Goal: Task Accomplishment & Management: Manage account settings

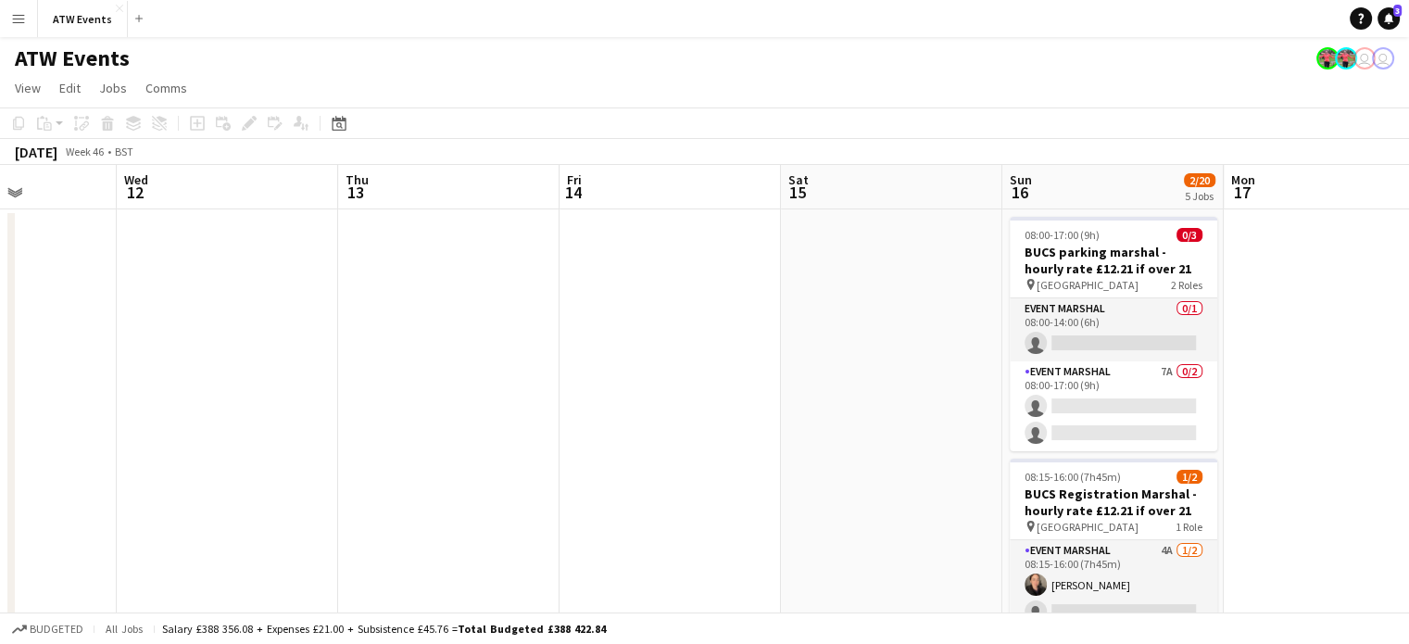
scroll to position [0, 596]
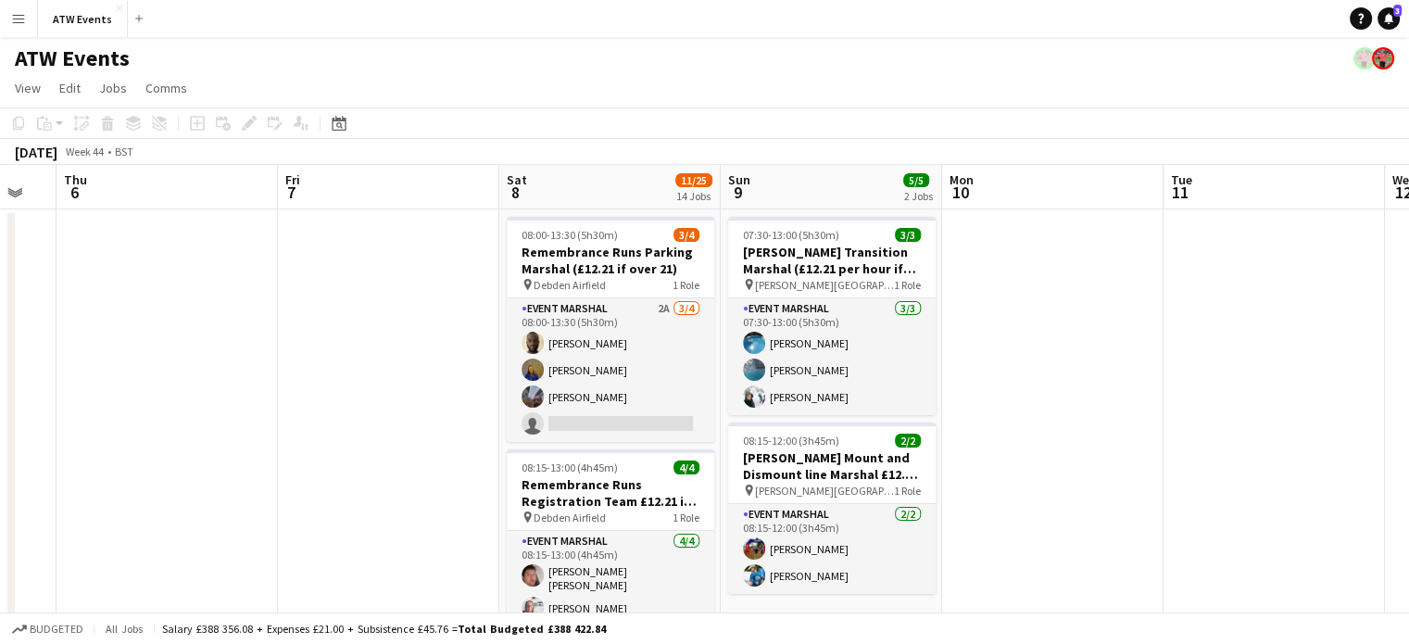
scroll to position [0, 863]
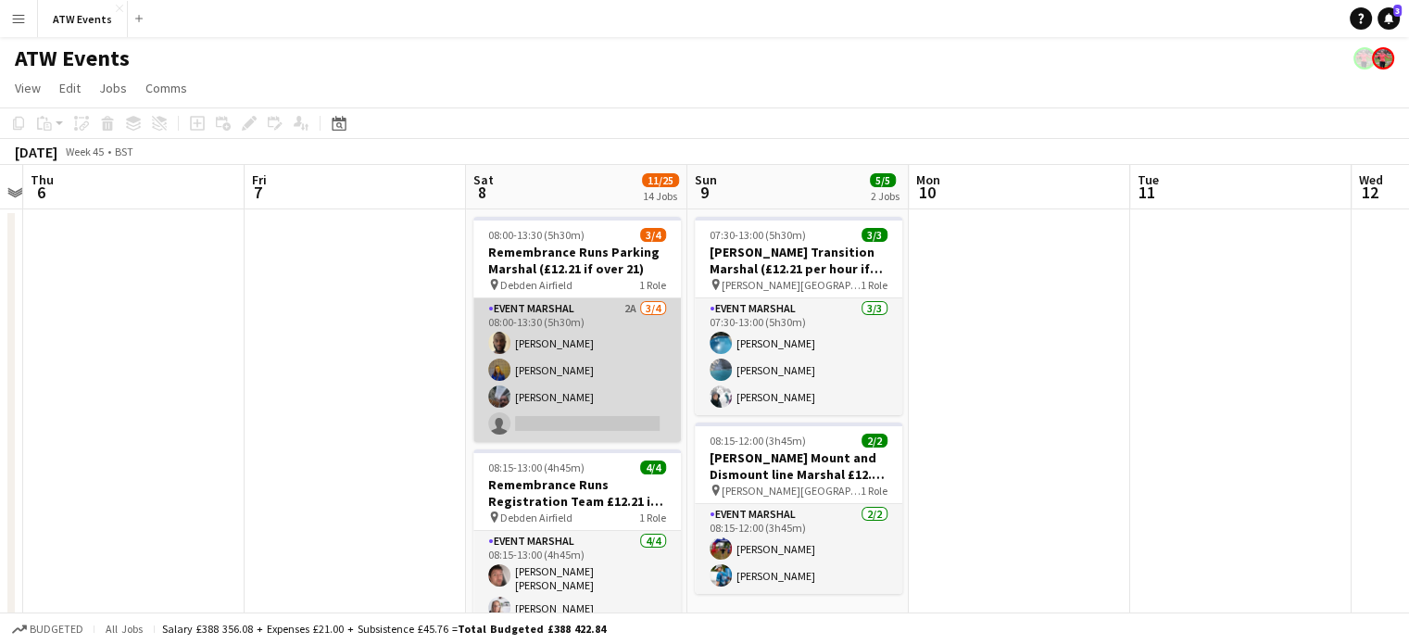
click at [619, 424] on app-card-role "Event Marshal 2A [DATE] 08:00-13:30 (5h30m) [PERSON_NAME] [PERSON_NAME] [PERSON…" at bounding box center [577, 370] width 208 height 144
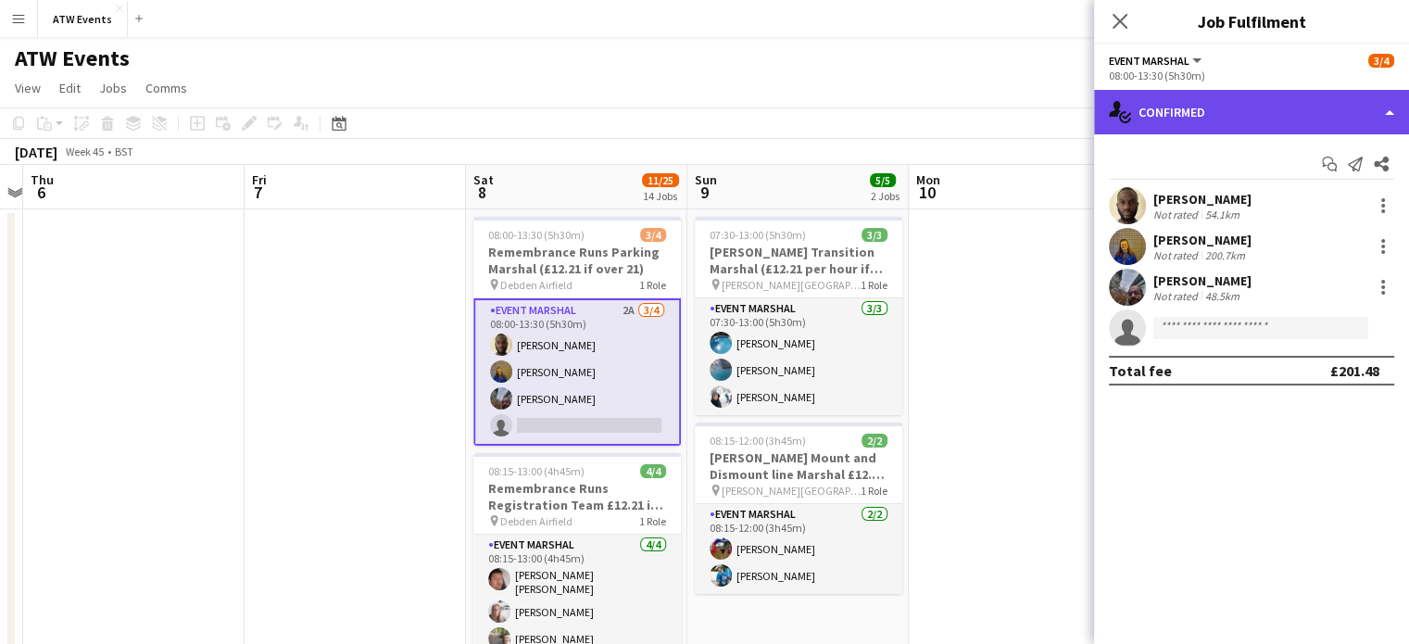
click at [716, 128] on div "single-neutral-actions-check-2 Confirmed" at bounding box center [1251, 112] width 315 height 44
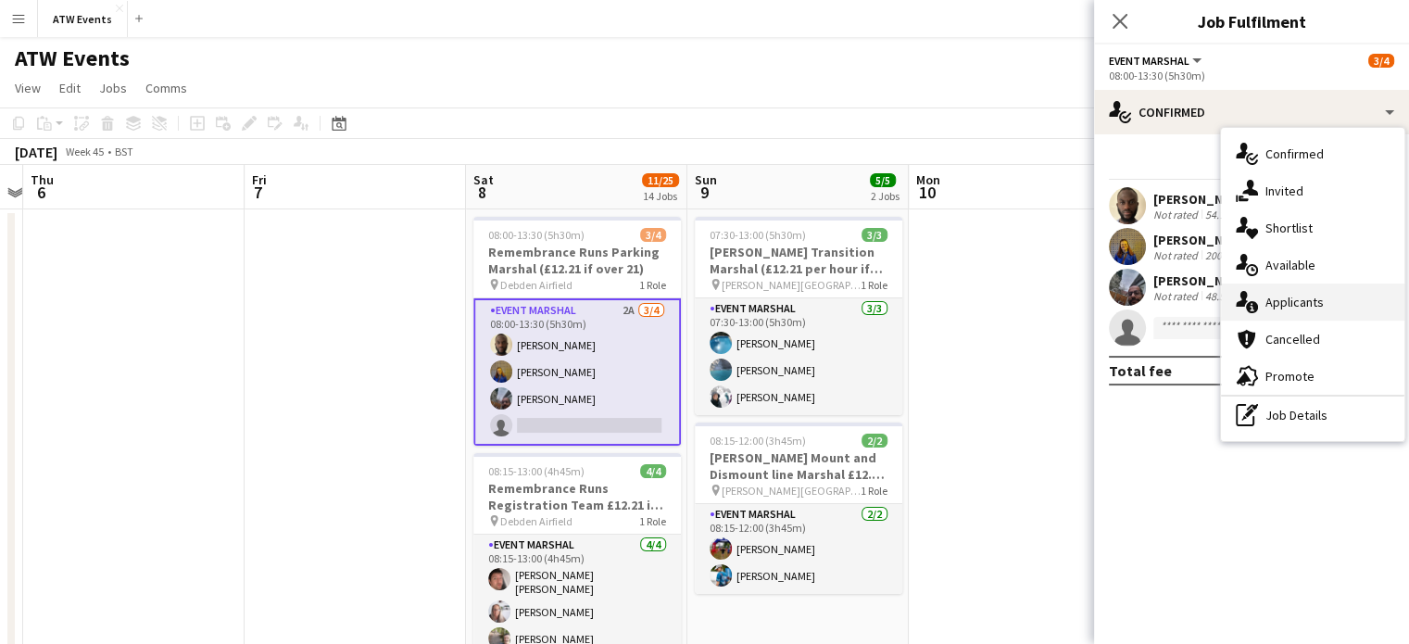
click at [716, 289] on div "single-neutral-actions-information Applicants" at bounding box center [1312, 302] width 183 height 37
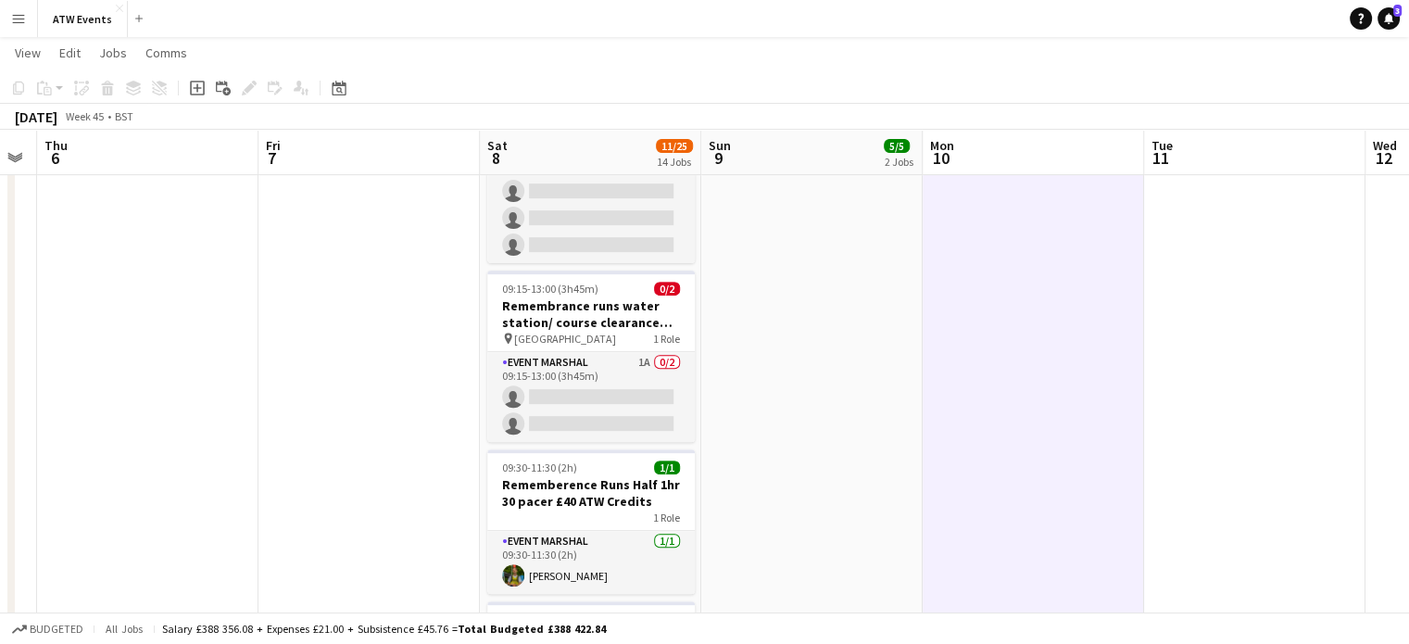
scroll to position [675, 0]
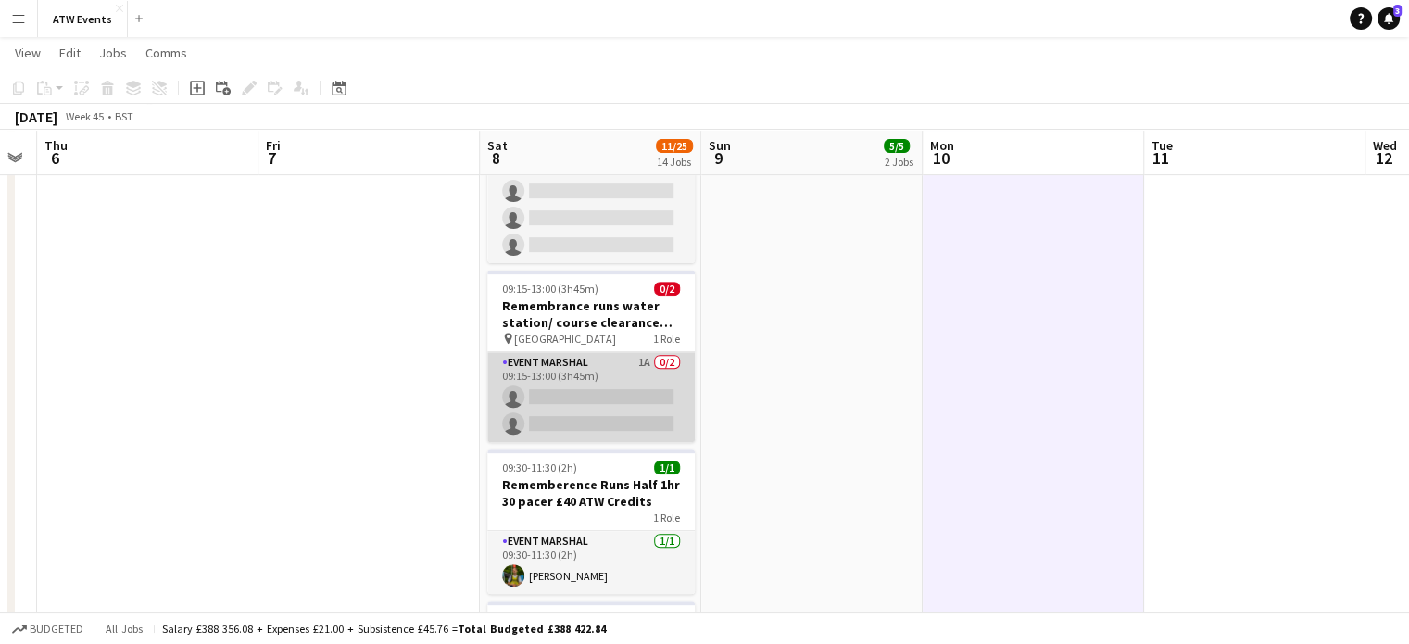
click at [641, 389] on app-card-role "Event Marshal 1A 0/2 09:15-13:00 (3h45m) single-neutral-actions single-neutral-…" at bounding box center [591, 397] width 208 height 90
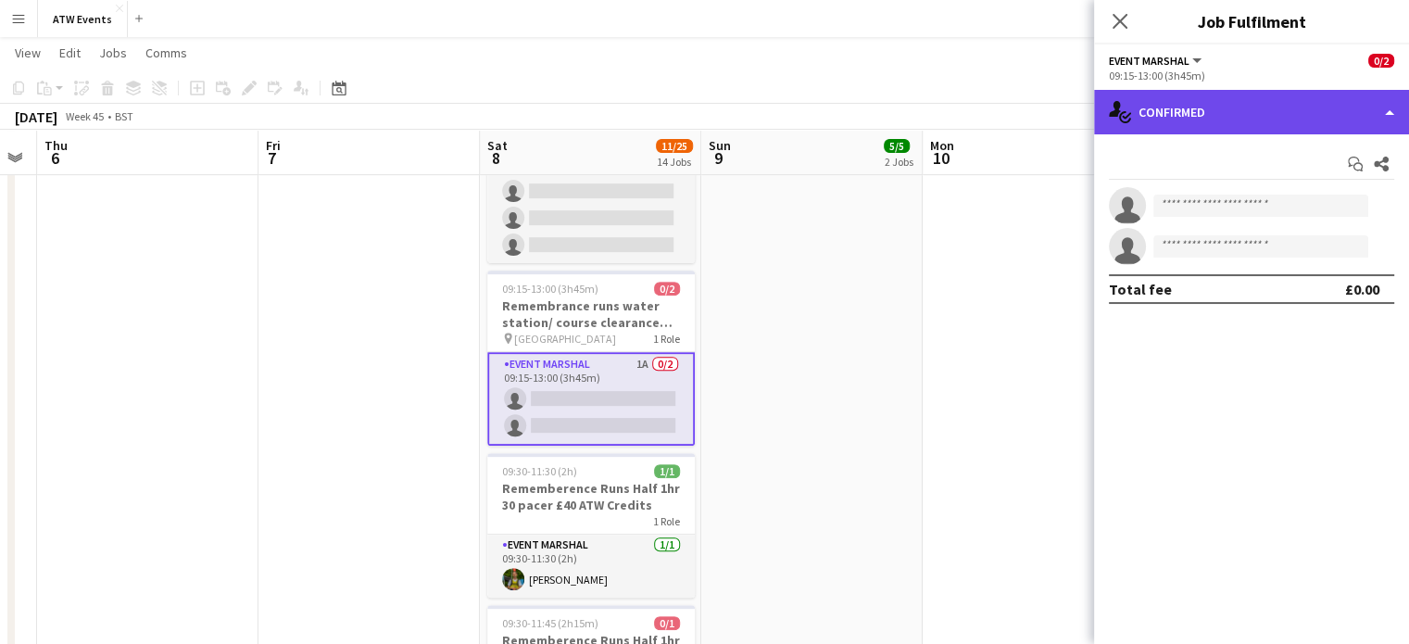
click at [716, 107] on div "single-neutral-actions-check-2 Confirmed" at bounding box center [1251, 112] width 315 height 44
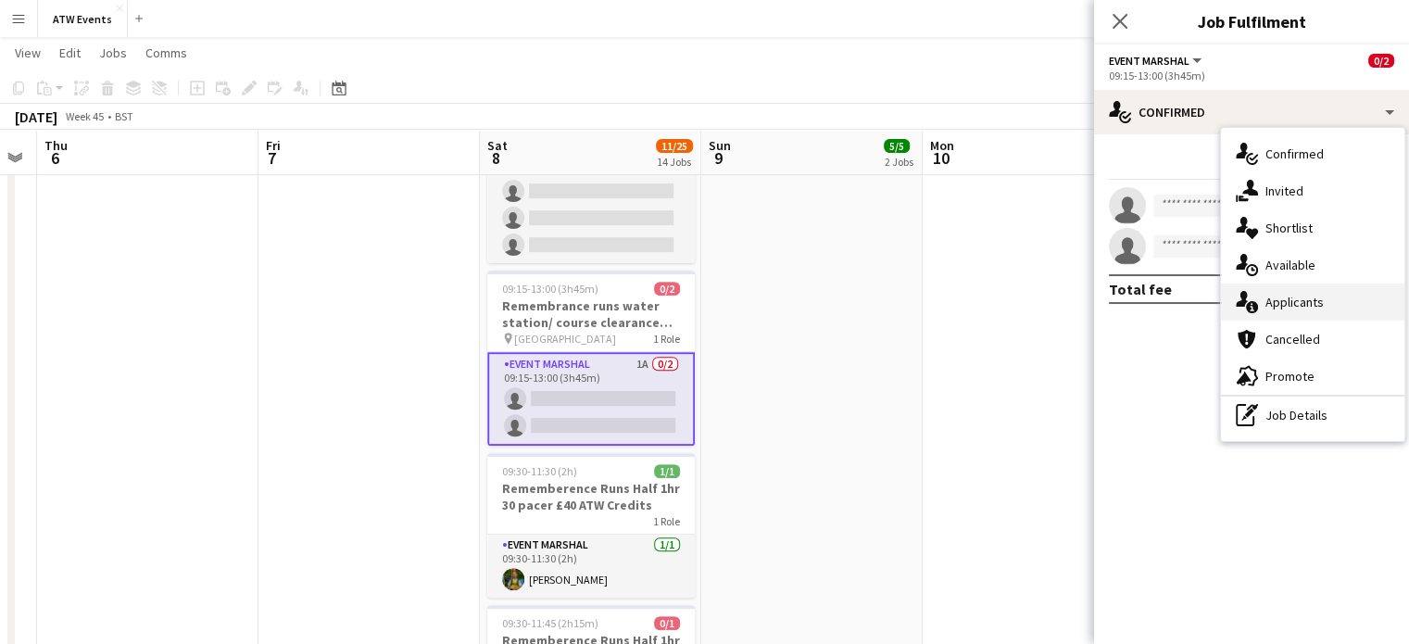
click at [716, 295] on icon at bounding box center [1242, 299] width 12 height 16
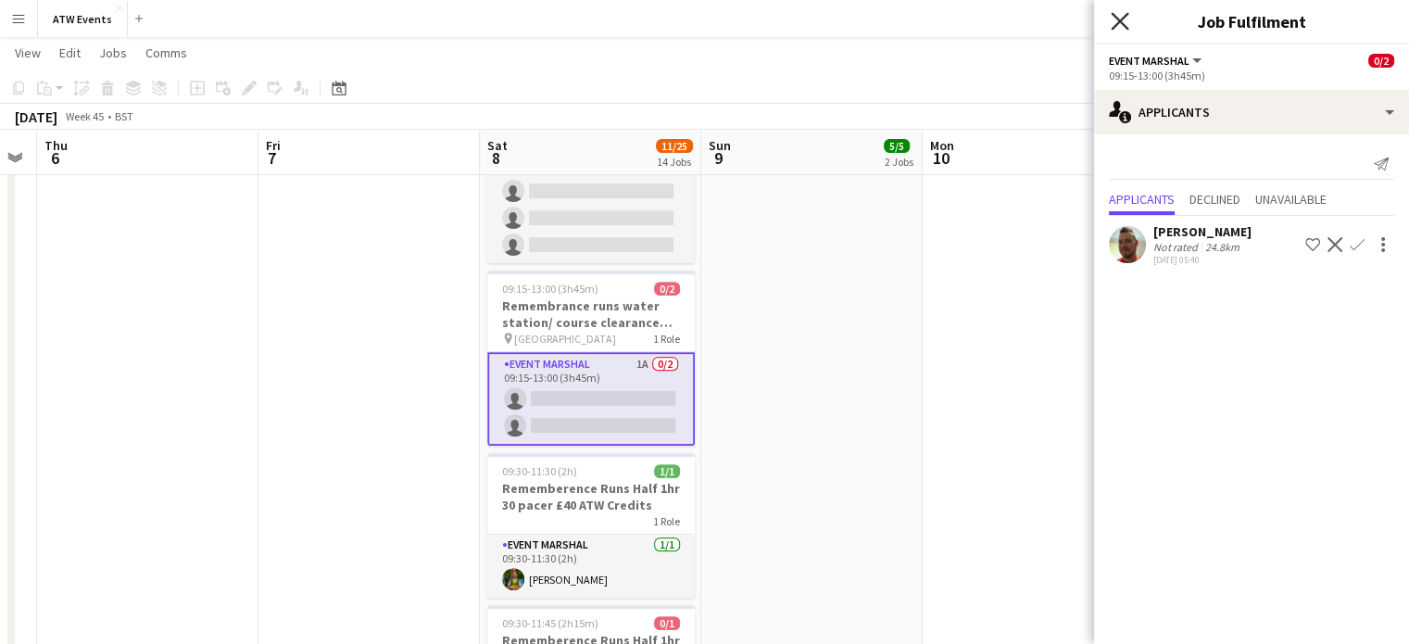
click at [716, 25] on icon "Close pop-in" at bounding box center [1120, 21] width 18 height 18
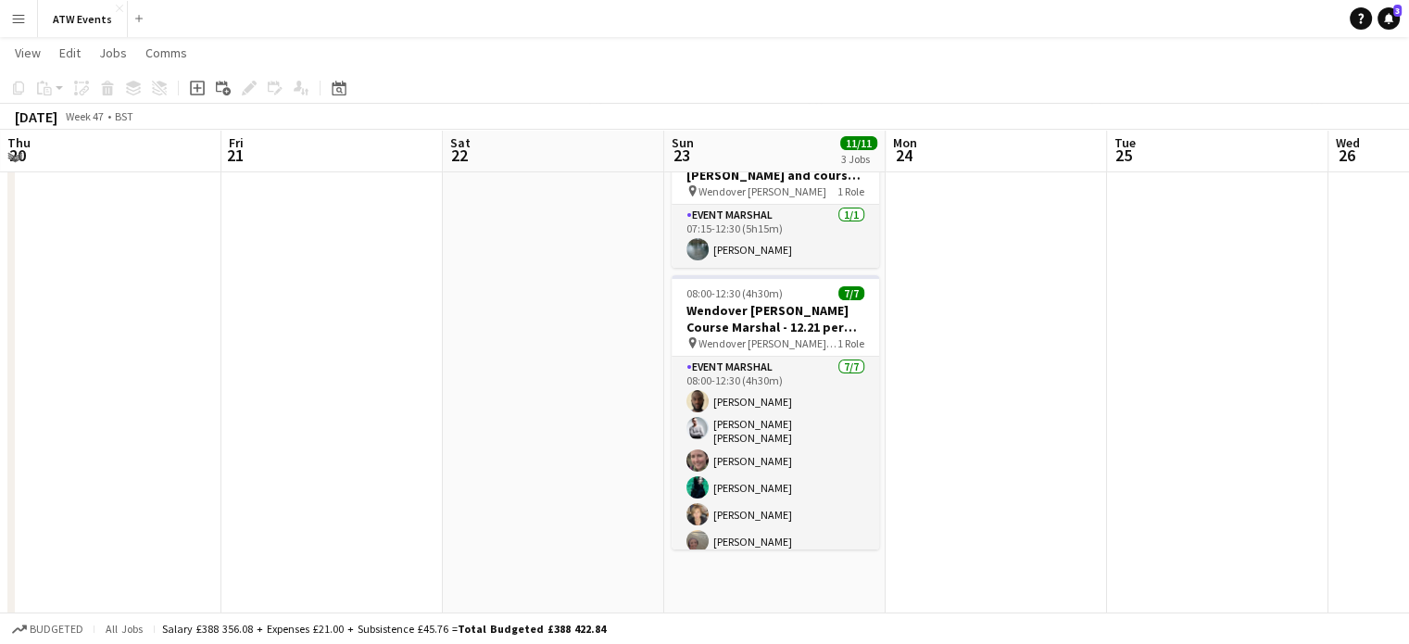
scroll to position [302, 0]
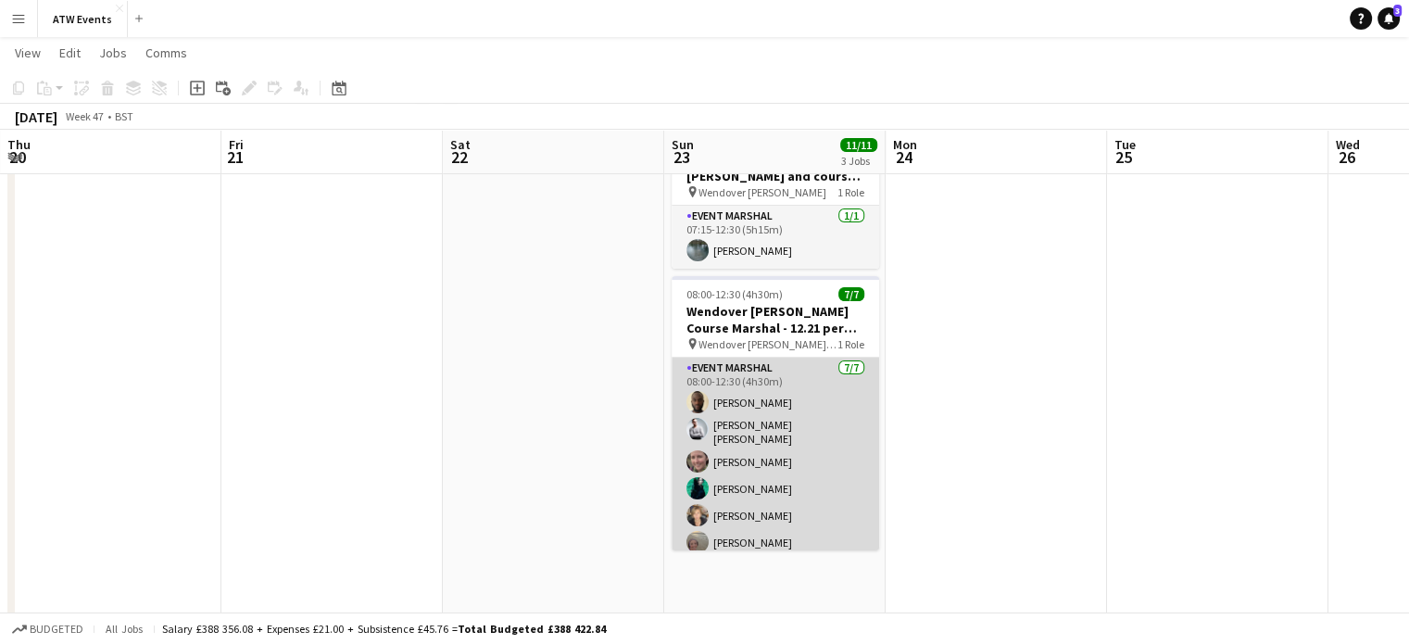
click at [716, 398] on app-card-role "Event Marshal [DATE] 08:00-12:30 (4h30m) [PERSON_NAME] [PERSON_NAME] [PERSON_NA…" at bounding box center [776, 473] width 208 height 230
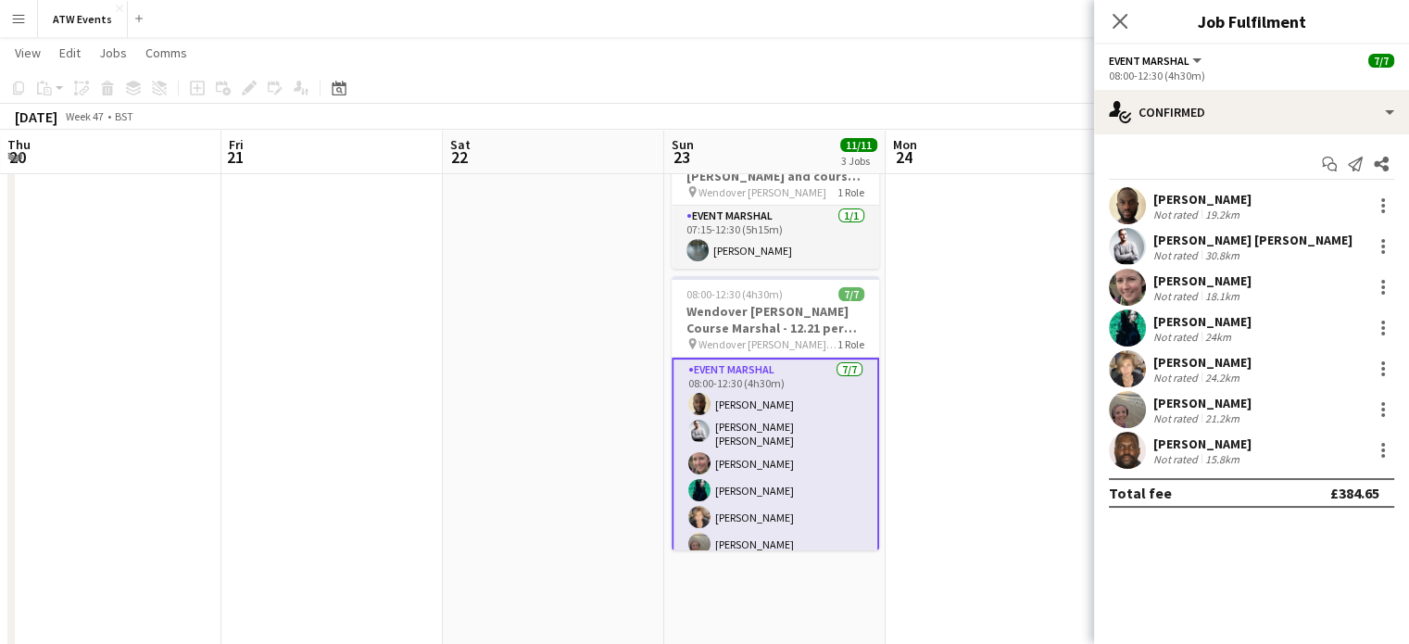
click at [716, 207] on app-user-avatar at bounding box center [1127, 205] width 37 height 37
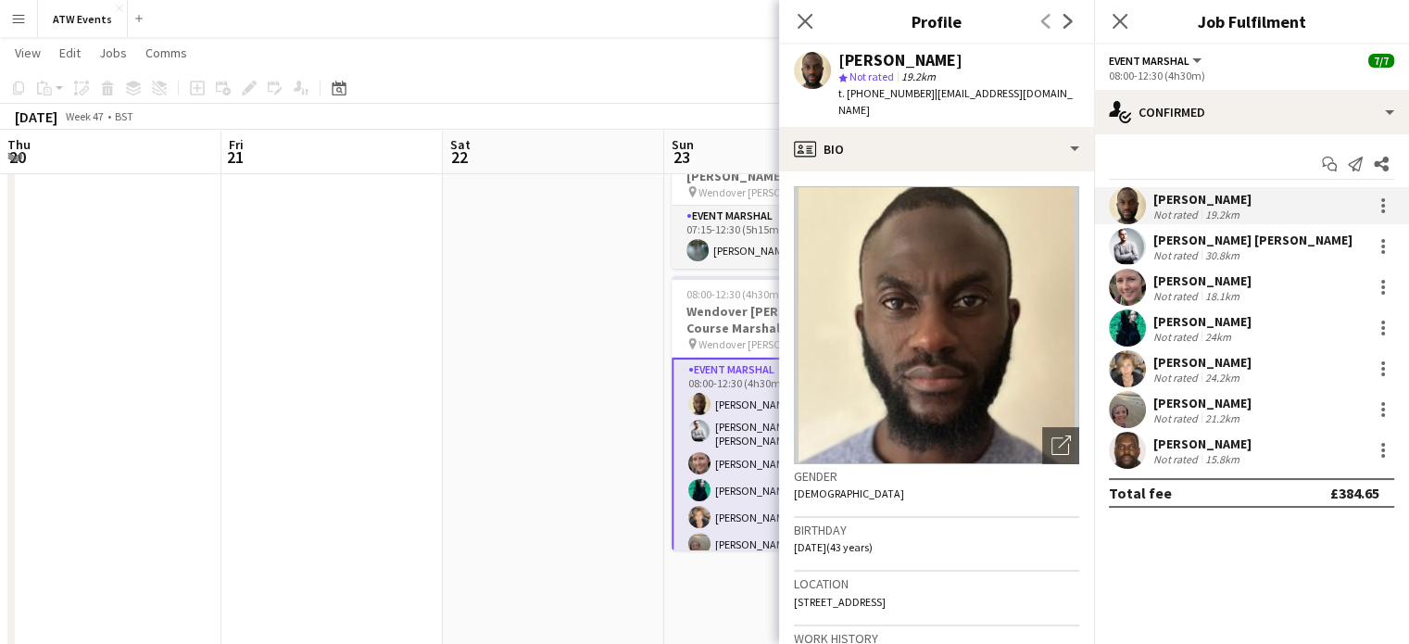
click at [716, 207] on app-user-avatar at bounding box center [1127, 205] width 37 height 37
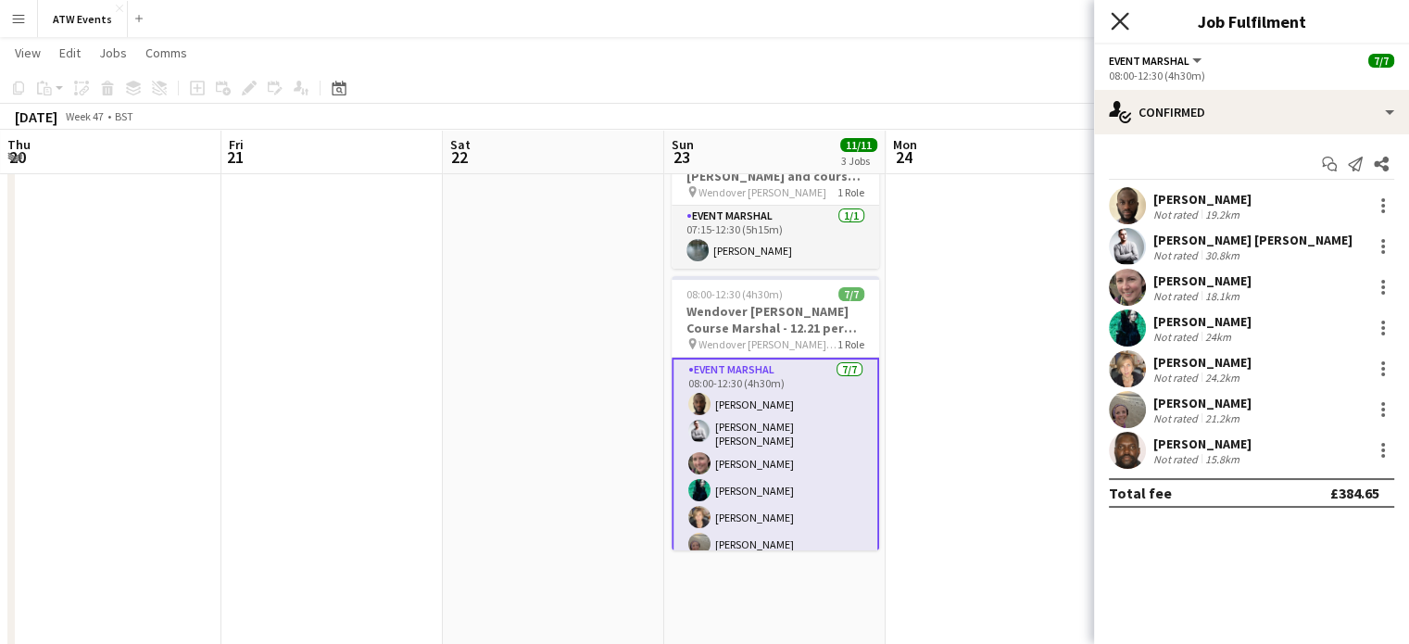
click at [716, 22] on icon "Close pop-in" at bounding box center [1120, 21] width 18 height 18
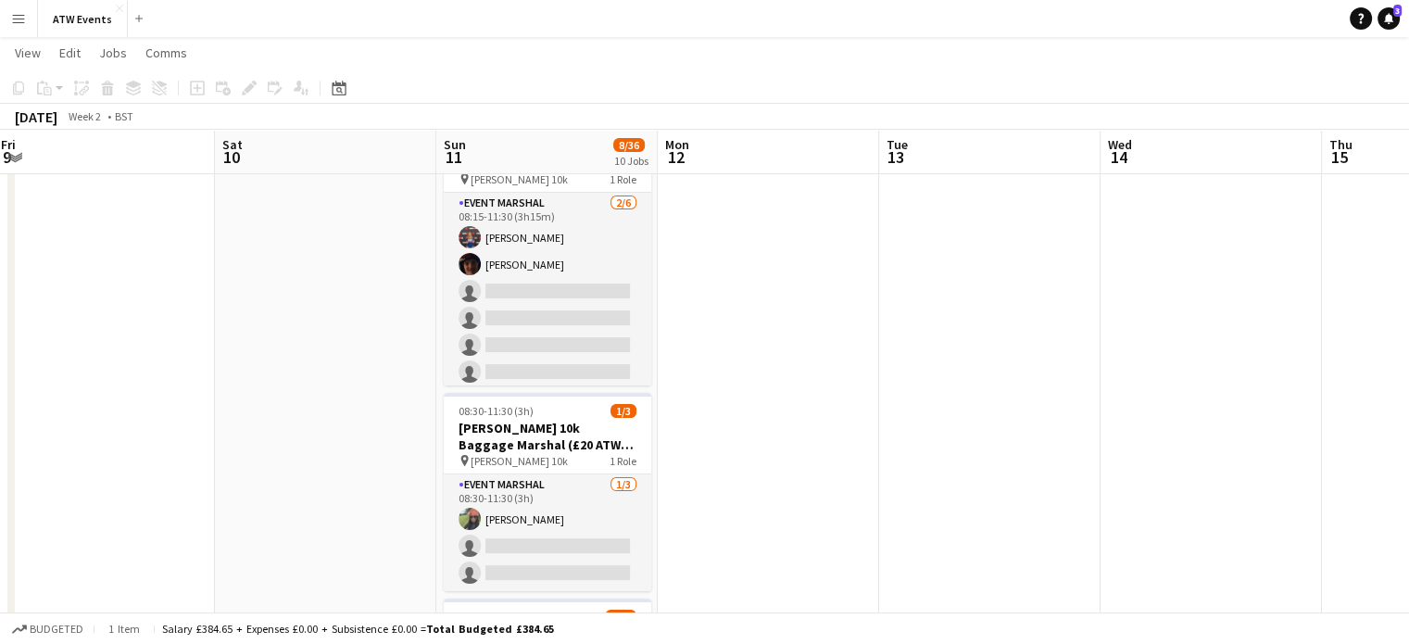
scroll to position [0, 0]
